Goal: Task Accomplishment & Management: Complete application form

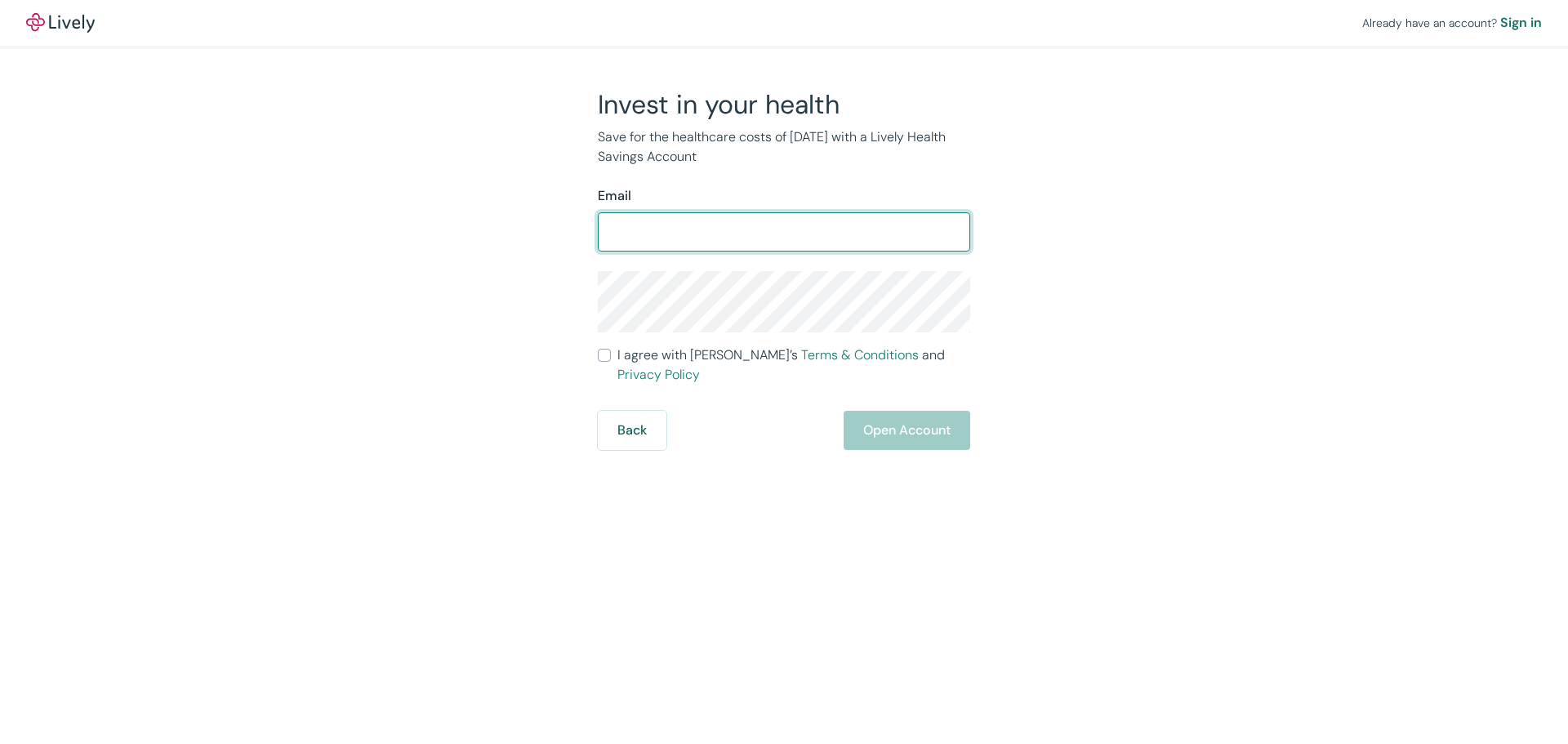
click at [632, 234] on input "Email" at bounding box center [784, 232] width 372 height 33
type input "a"
type input "[EMAIL_ADDRESS][DOMAIN_NAME]"
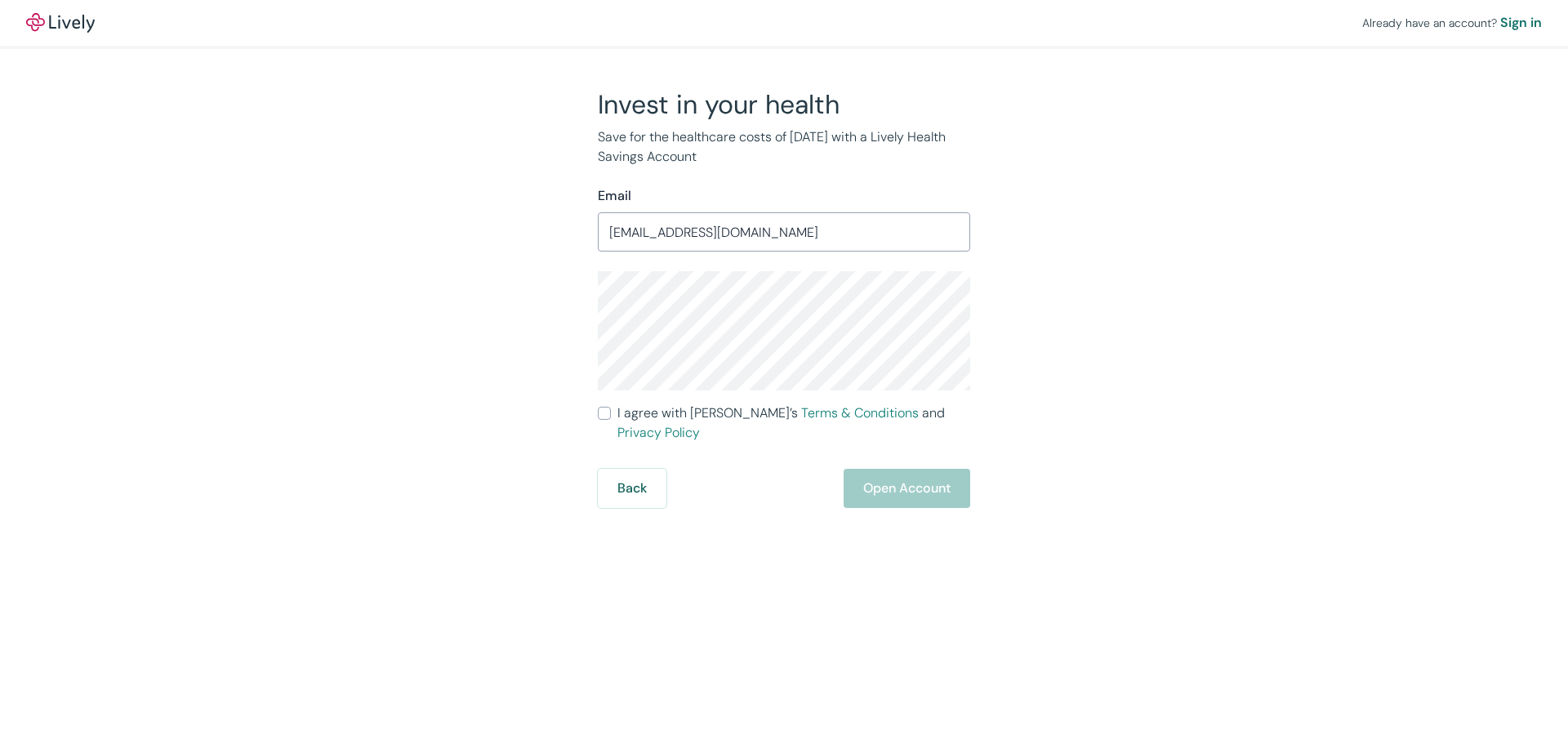
click at [1078, 458] on div "Invest in your health Save for the healthcare costs of [DATE] with a Lively Hea…" at bounding box center [773, 298] width 784 height 420
click at [606, 413] on input "I agree with Lively’s Terms & Conditions and Privacy Policy" at bounding box center [604, 413] width 13 height 13
checkbox input "true"
click at [445, 288] on div "Invest in your health Save for the healthcare costs of [DATE] with a Lively Hea…" at bounding box center [773, 298] width 784 height 420
click at [573, 313] on div "Invest in your health Save for the healthcare costs of [DATE] with a Lively Hea…" at bounding box center [773, 298] width 784 height 420
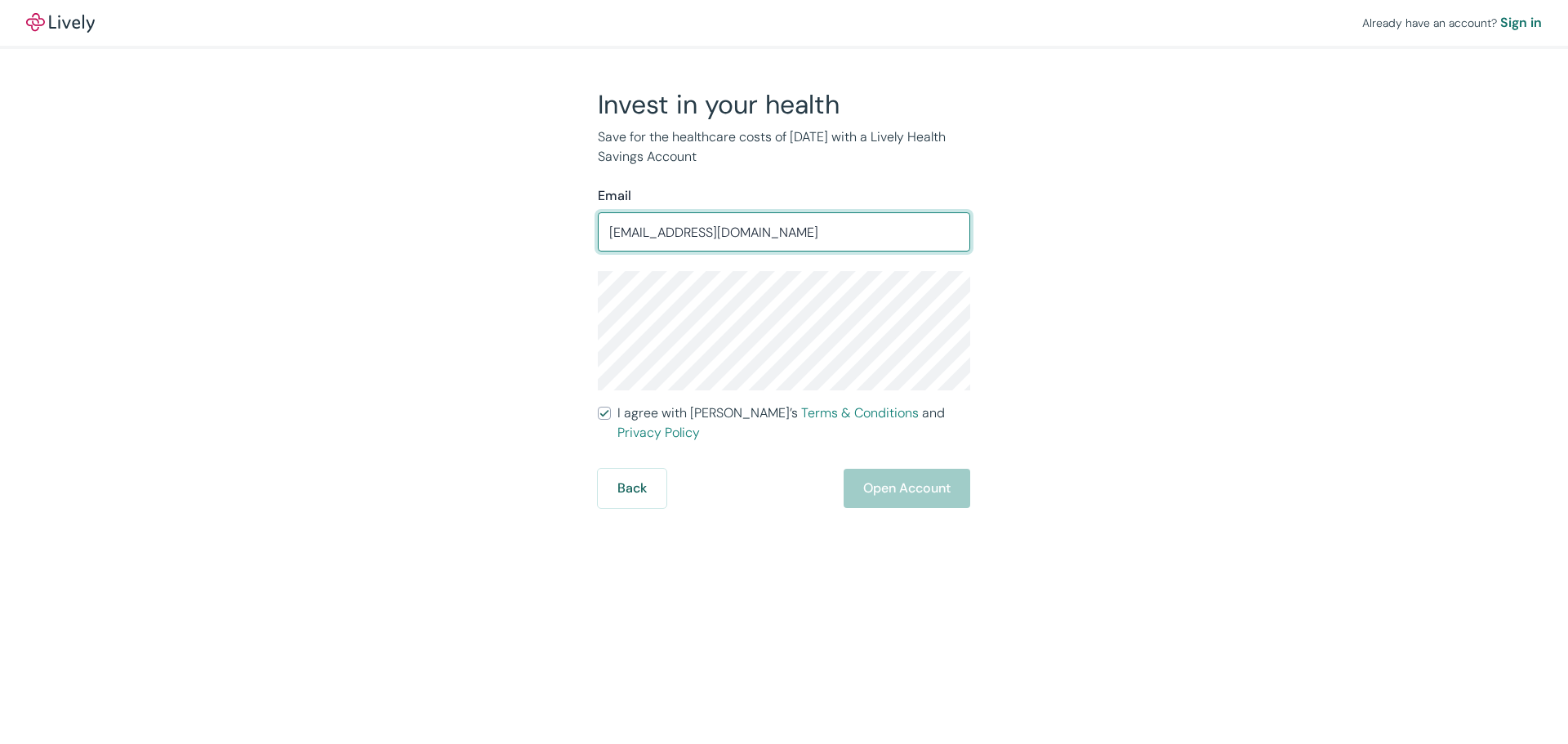
drag, startPoint x: 788, startPoint y: 235, endPoint x: 531, endPoint y: 240, distance: 257.0
click at [531, 240] on div "Invest in your health Save for the healthcare costs of [DATE] with a Lively Hea…" at bounding box center [773, 298] width 784 height 420
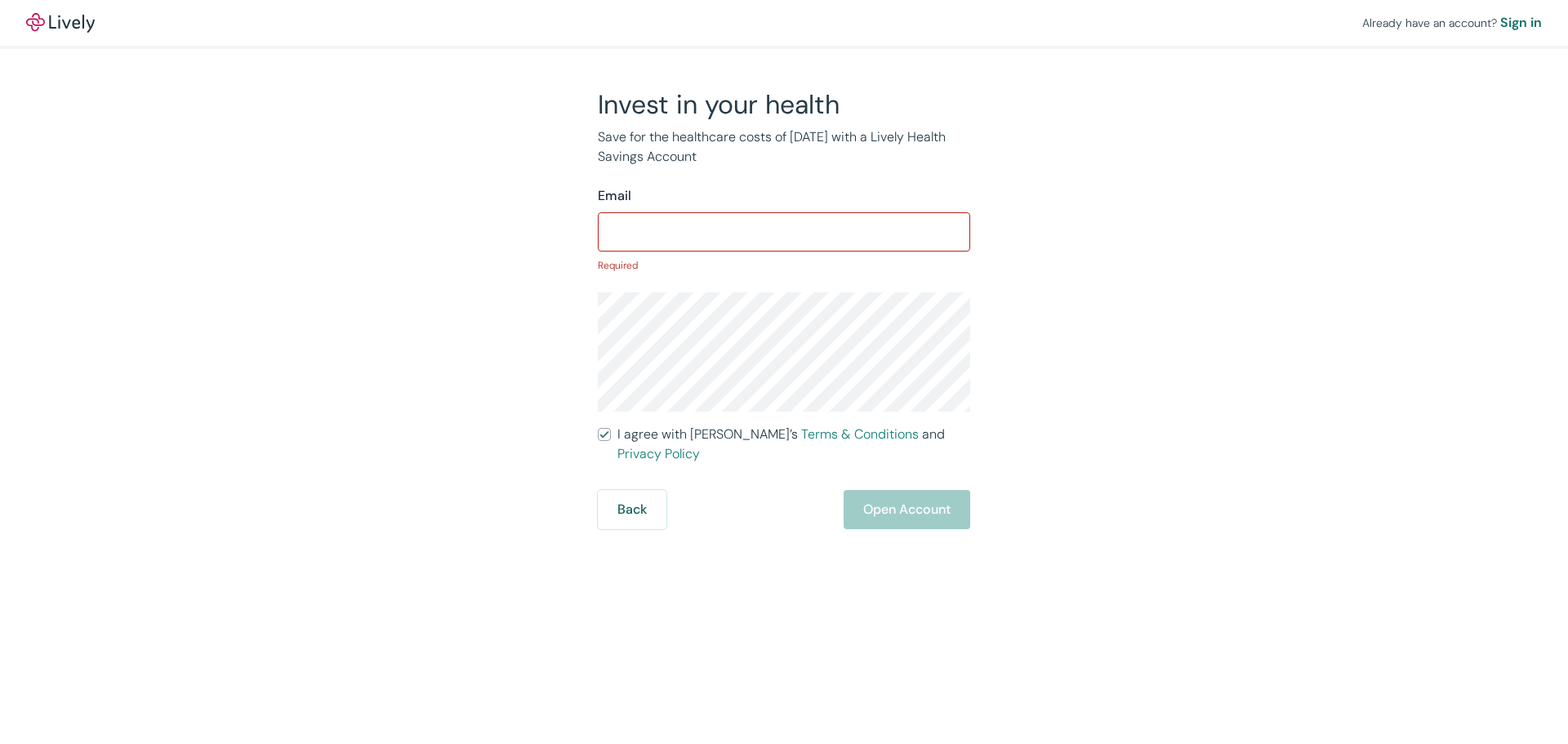
click at [297, 288] on div "Already have an account? Sign in Invest in your health Save for the healthcare …" at bounding box center [784, 264] width 1568 height 529
